Goal: Information Seeking & Learning: Learn about a topic

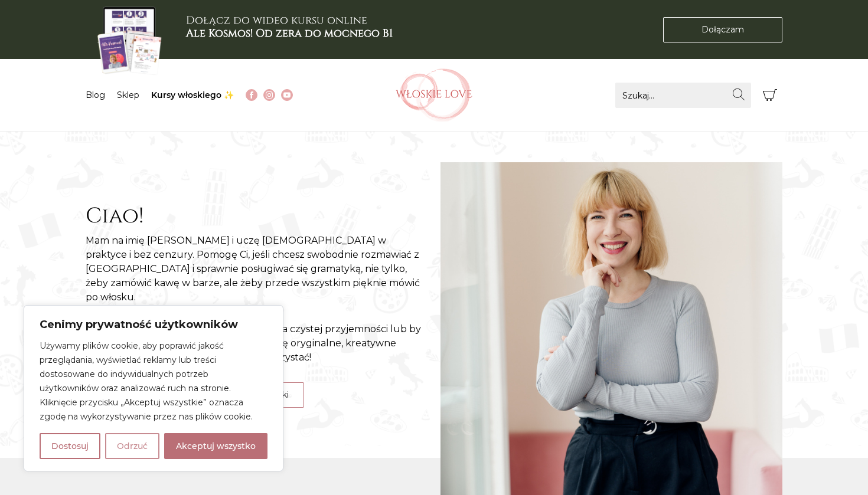
click at [137, 455] on button "Odrzuć" at bounding box center [132, 446] width 54 height 26
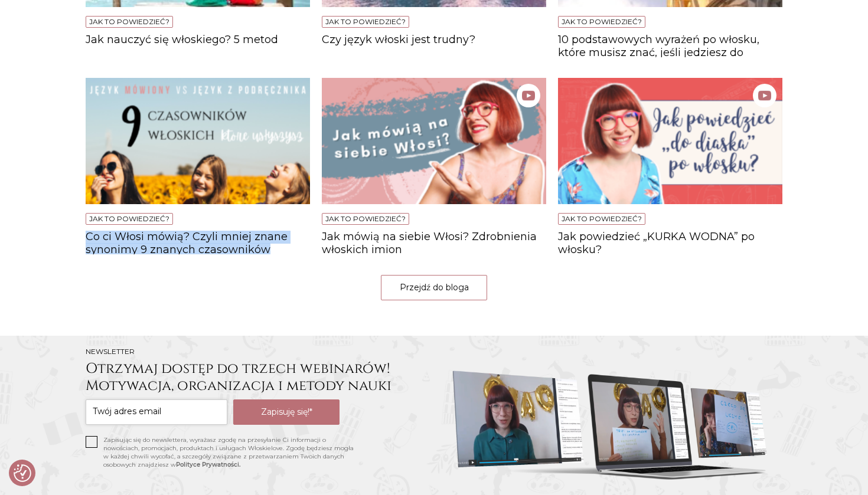
scroll to position [966, 0]
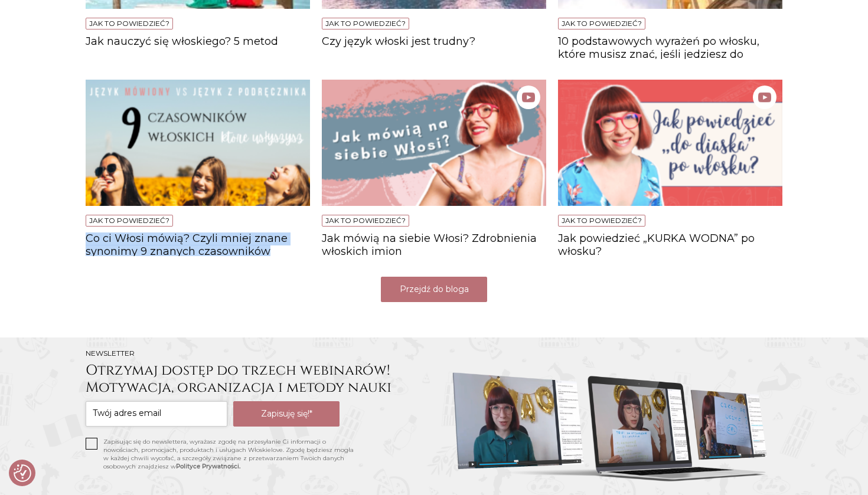
click at [440, 294] on link "Przejdź do bloga" at bounding box center [434, 289] width 106 height 25
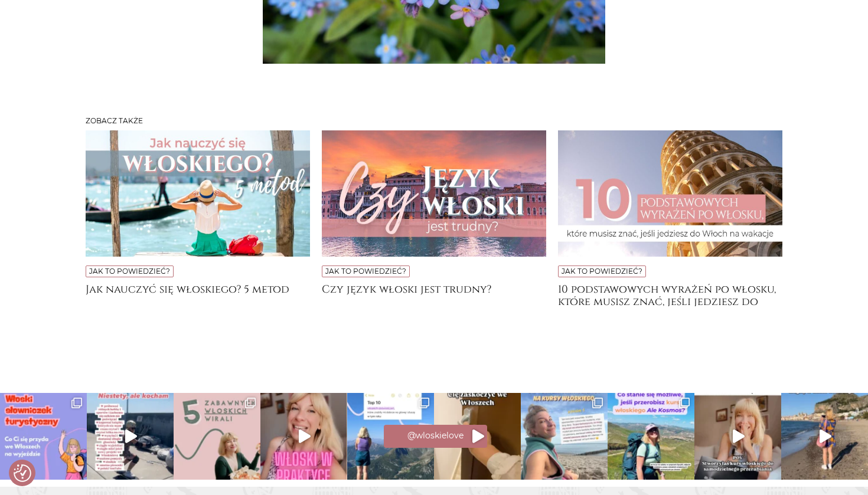
scroll to position [3813, 0]
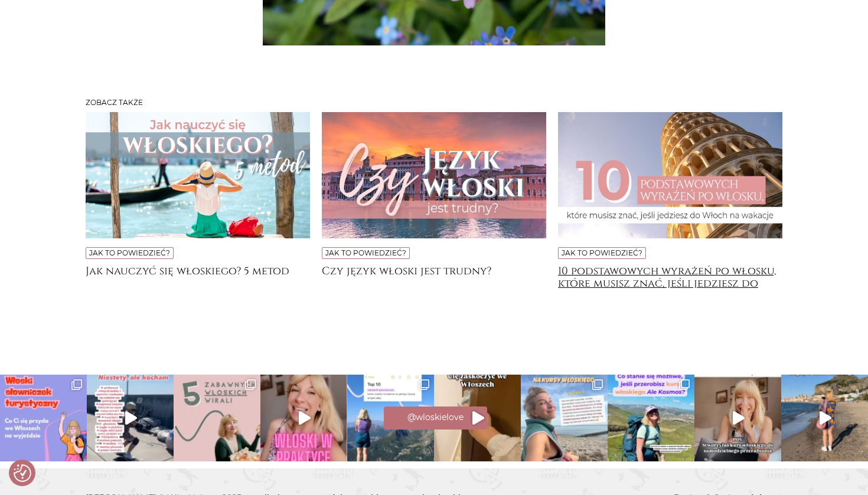
click at [634, 289] on h4 "10 podstawowych wyrażeń po włosku, które musisz znać, jeśli jedziesz do [GEOGRA…" at bounding box center [670, 277] width 224 height 24
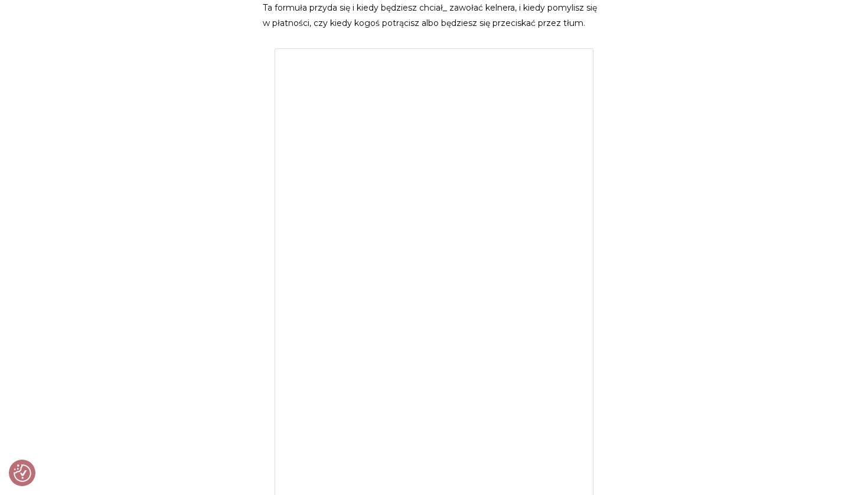
scroll to position [1123, 0]
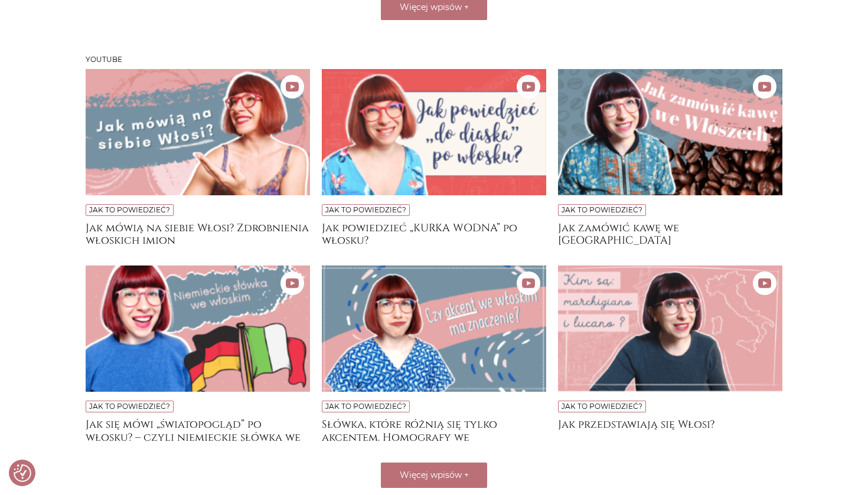
scroll to position [721, 0]
click at [221, 432] on h4 "Jak się mówi „światopogląd” po włosku? – czyli niemieckie słówka we włoskim" at bounding box center [198, 431] width 224 height 24
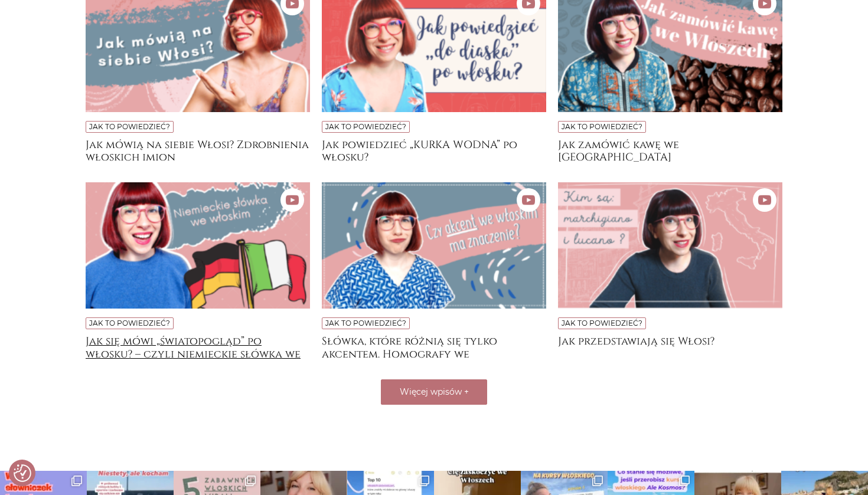
scroll to position [847, 0]
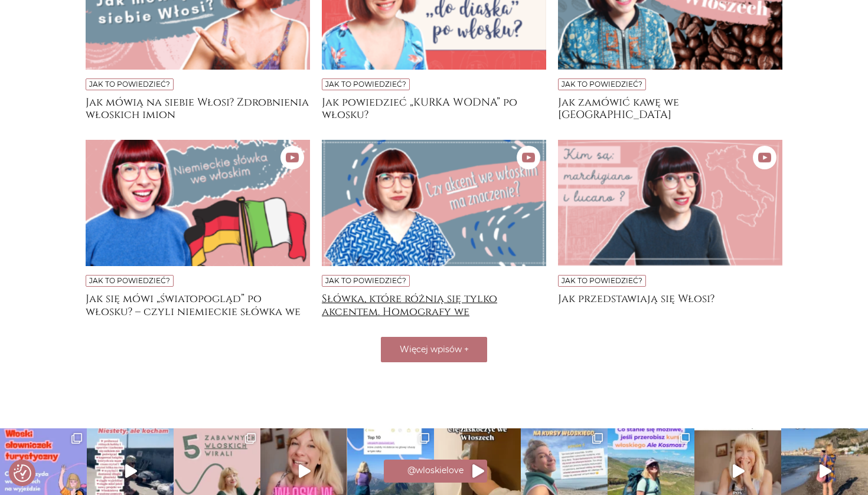
click at [429, 310] on h4 "Słówka, które różnią się tylko akcentem. Homografy we włoskim" at bounding box center [434, 305] width 224 height 24
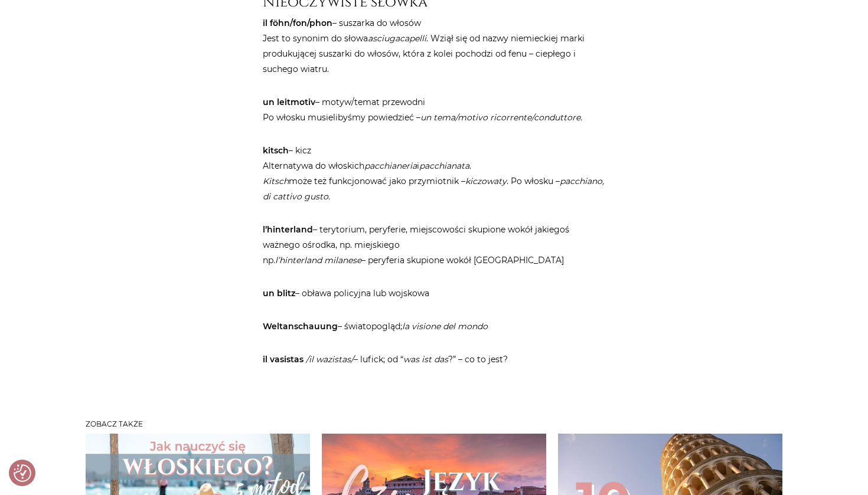
scroll to position [1381, 0]
